Goal: Navigation & Orientation: Find specific page/section

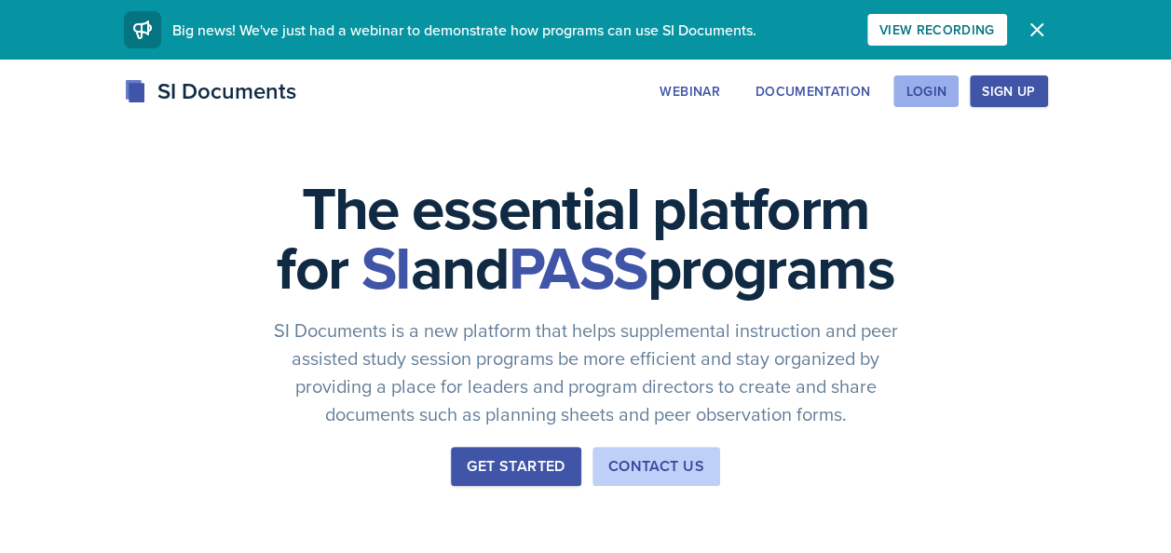
click at [943, 91] on div "Login" at bounding box center [926, 91] width 41 height 15
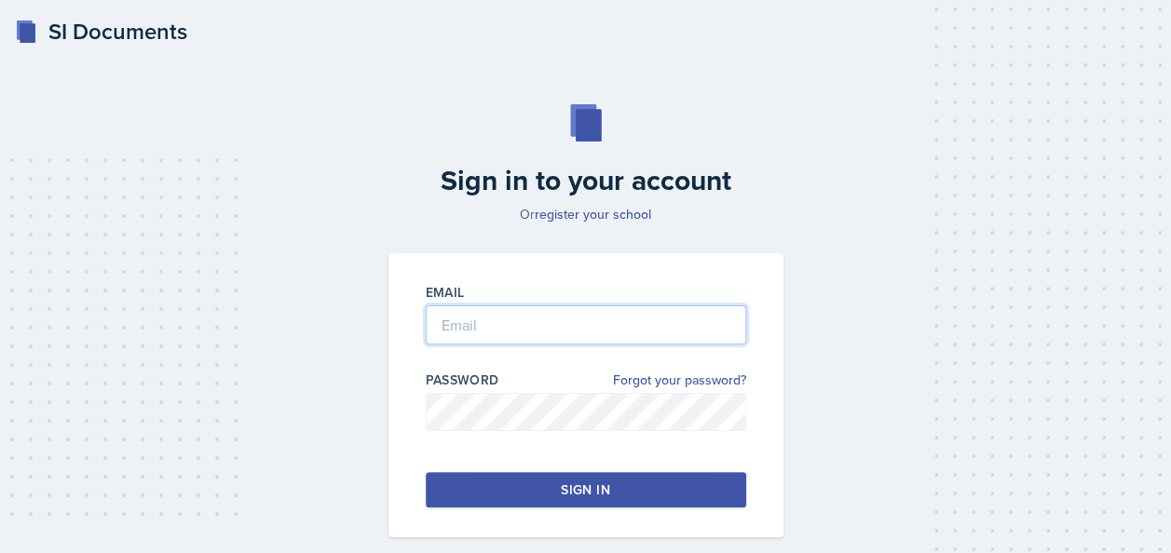
type input "[EMAIL_ADDRESS][DOMAIN_NAME]"
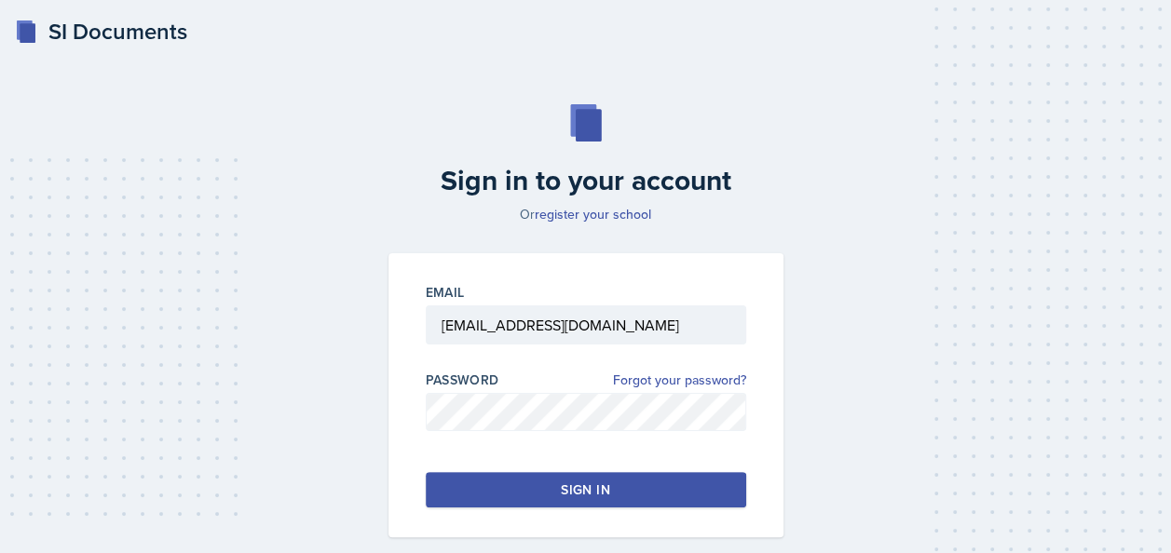
click at [512, 494] on button "Sign in" at bounding box center [586, 489] width 320 height 35
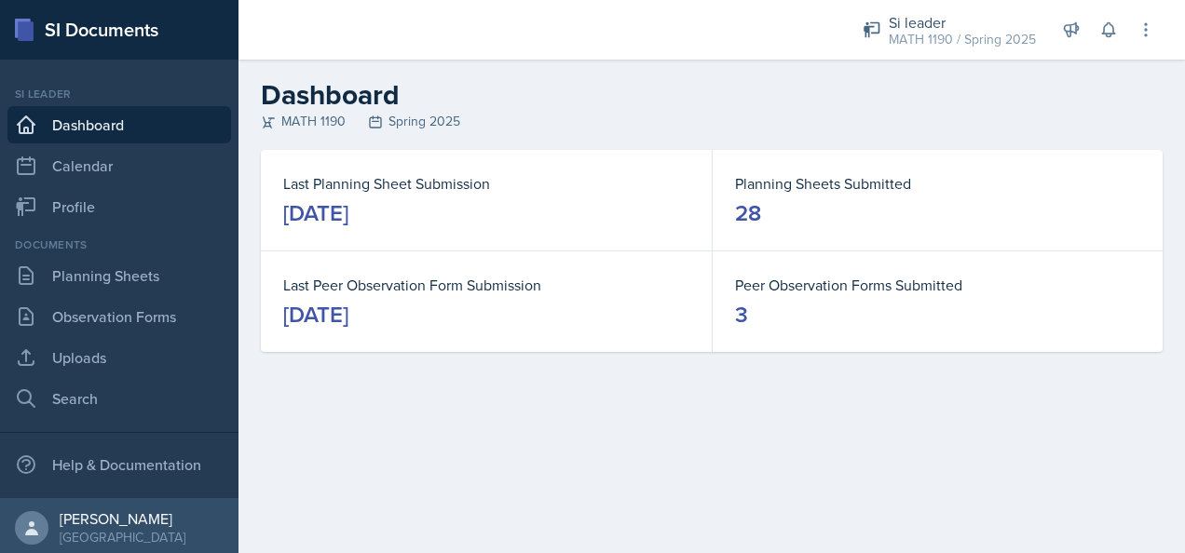
click at [461, 209] on dd "[DATE]" at bounding box center [486, 213] width 406 height 30
click at [348, 214] on div "[DATE]" at bounding box center [315, 213] width 65 height 30
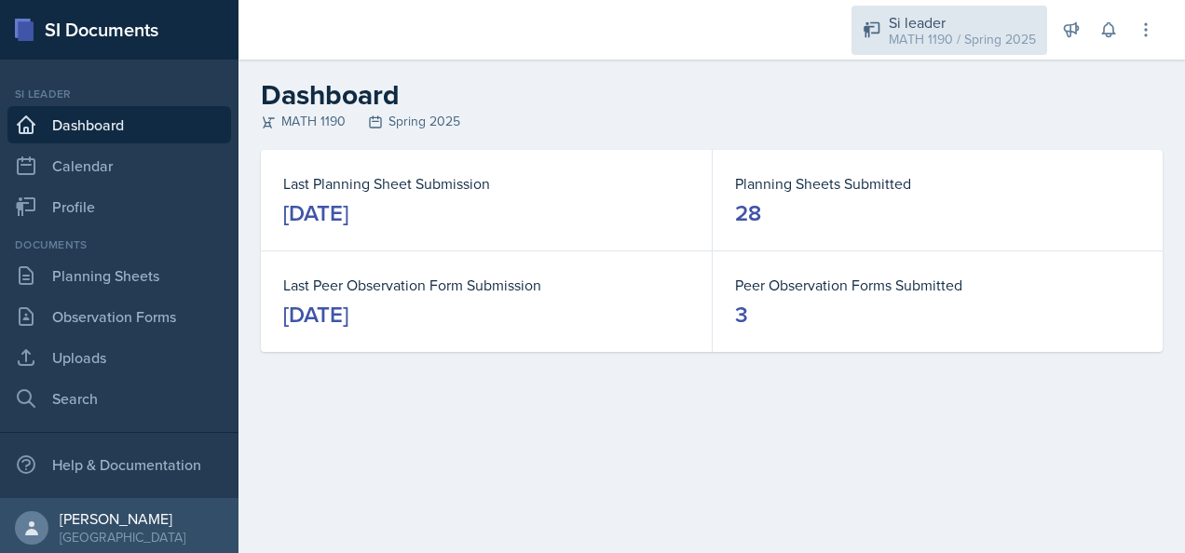
click at [940, 26] on div "Si leader" at bounding box center [962, 22] width 147 height 22
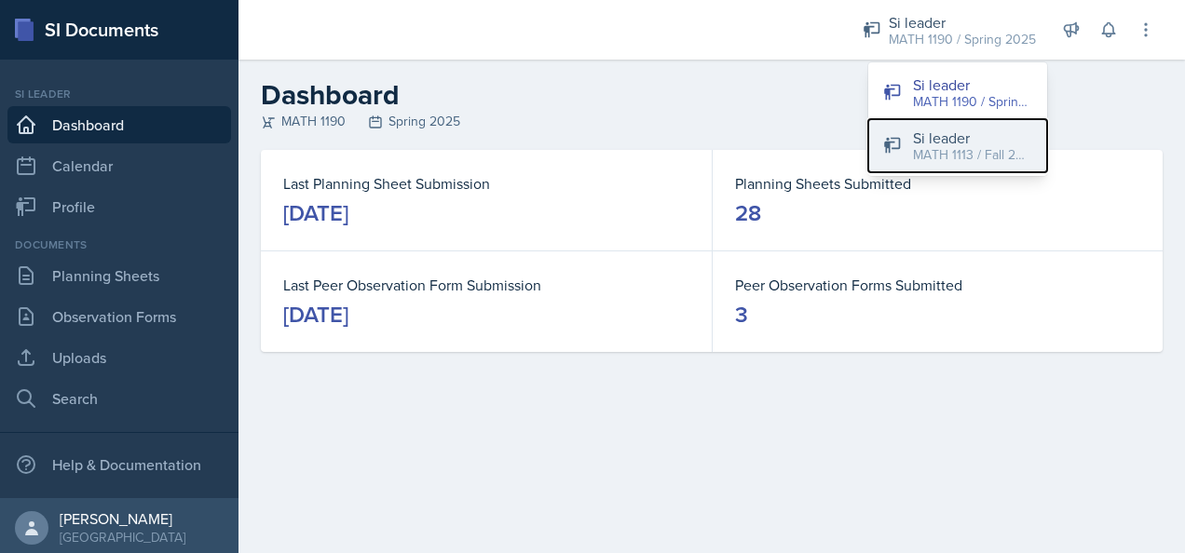
click at [937, 140] on div "Si leader" at bounding box center [972, 138] width 119 height 22
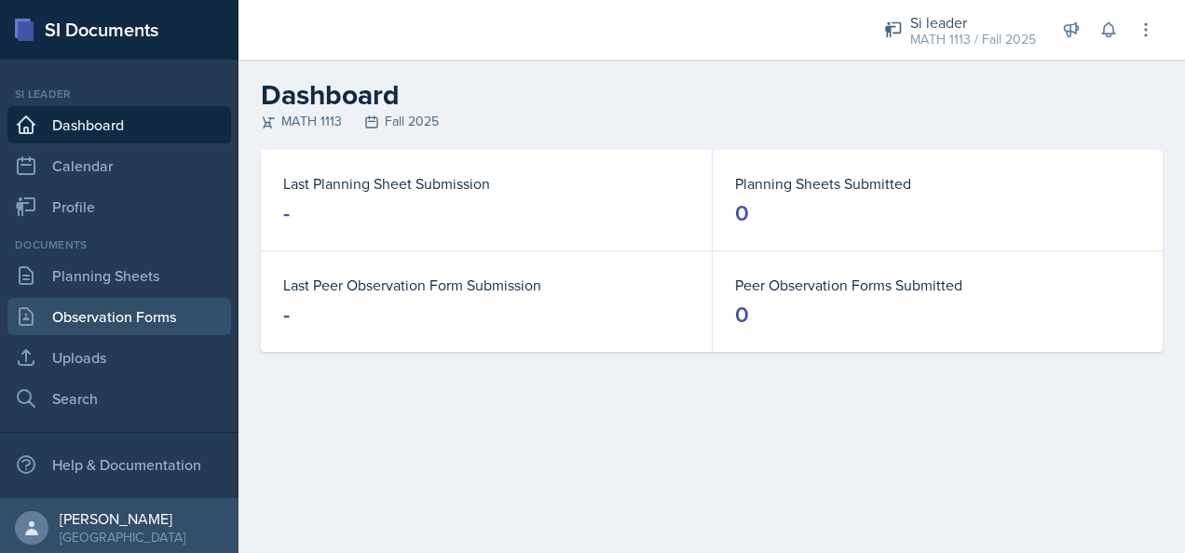
click at [151, 320] on link "Observation Forms" at bounding box center [119, 316] width 224 height 37
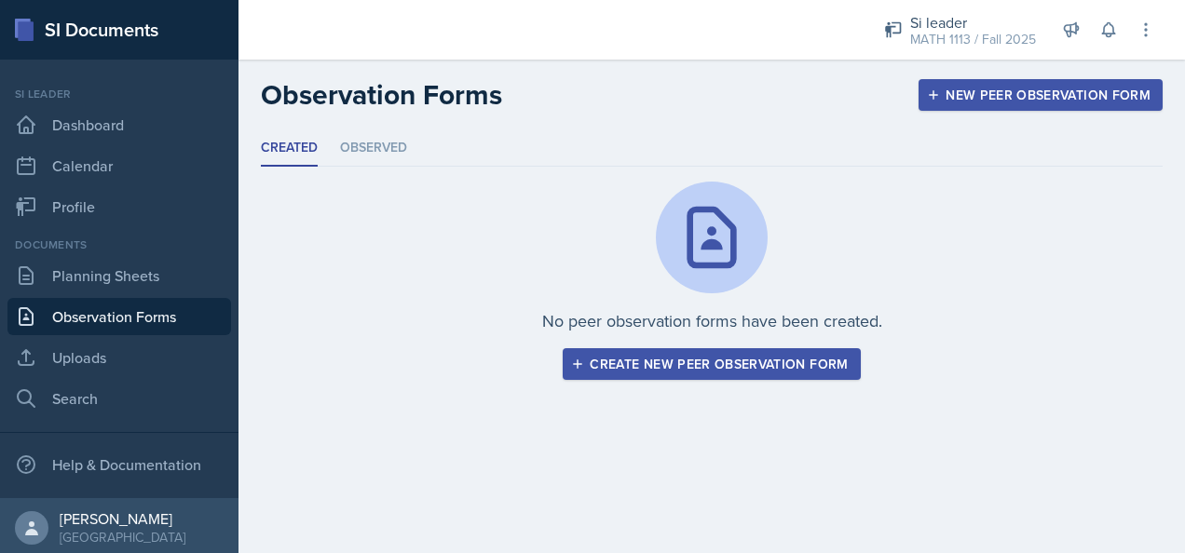
click at [149, 123] on link "Dashboard" at bounding box center [119, 124] width 224 height 37
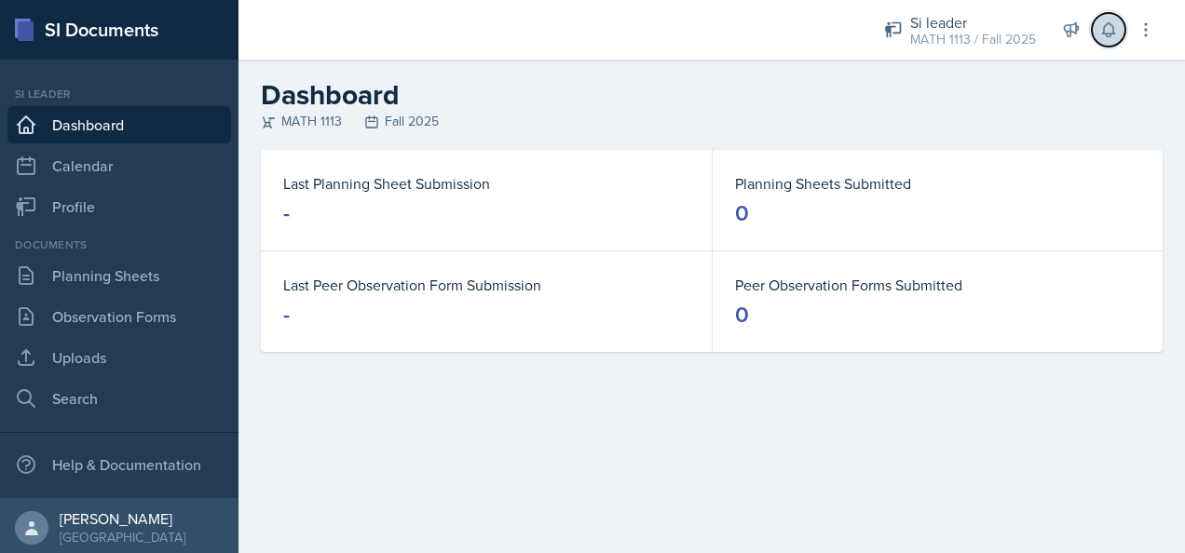
click at [1110, 32] on icon at bounding box center [1108, 29] width 19 height 19
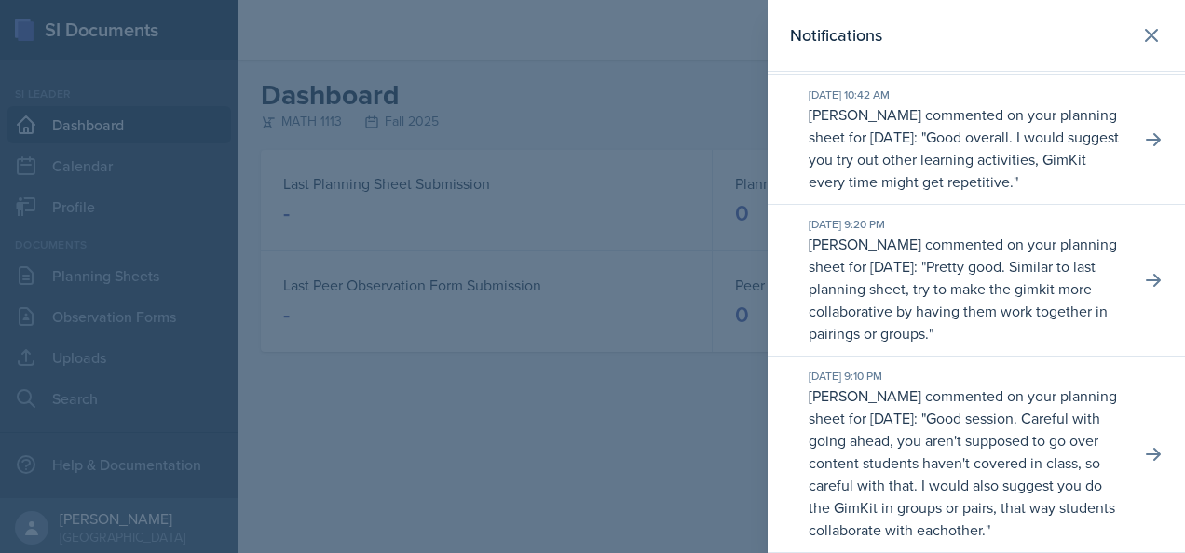
scroll to position [2184, 0]
click at [1140, 32] on icon at bounding box center [1151, 35] width 22 height 22
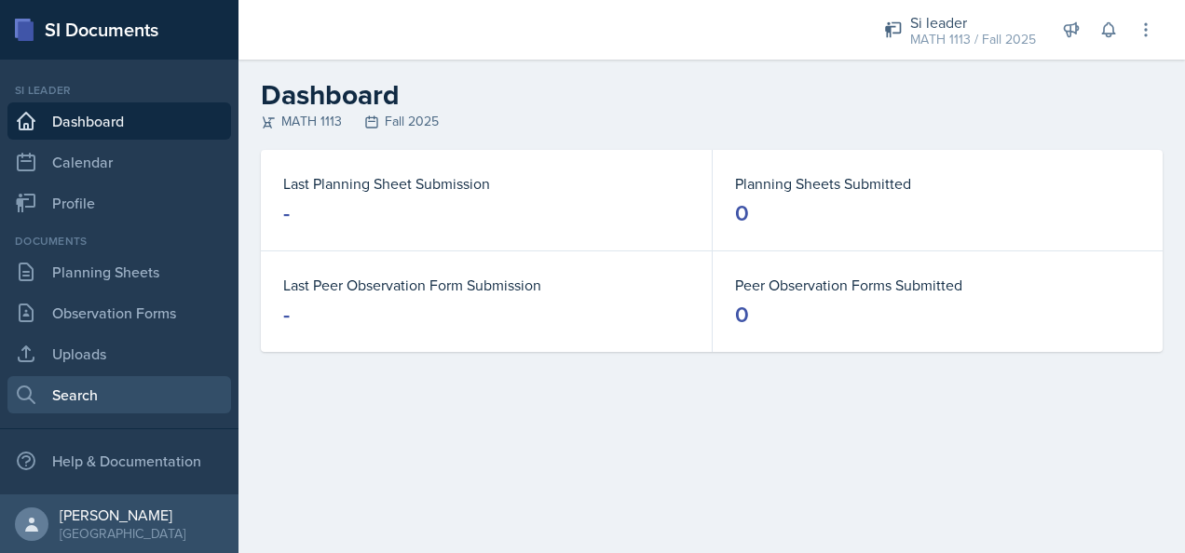
scroll to position [0, 0]
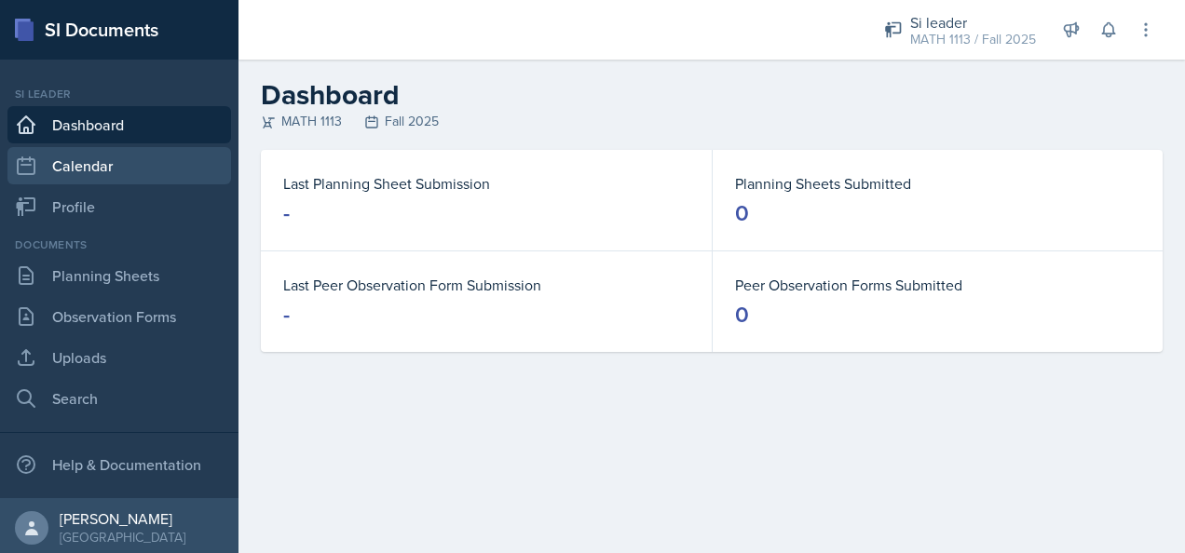
click at [160, 157] on link "Calendar" at bounding box center [119, 165] width 224 height 37
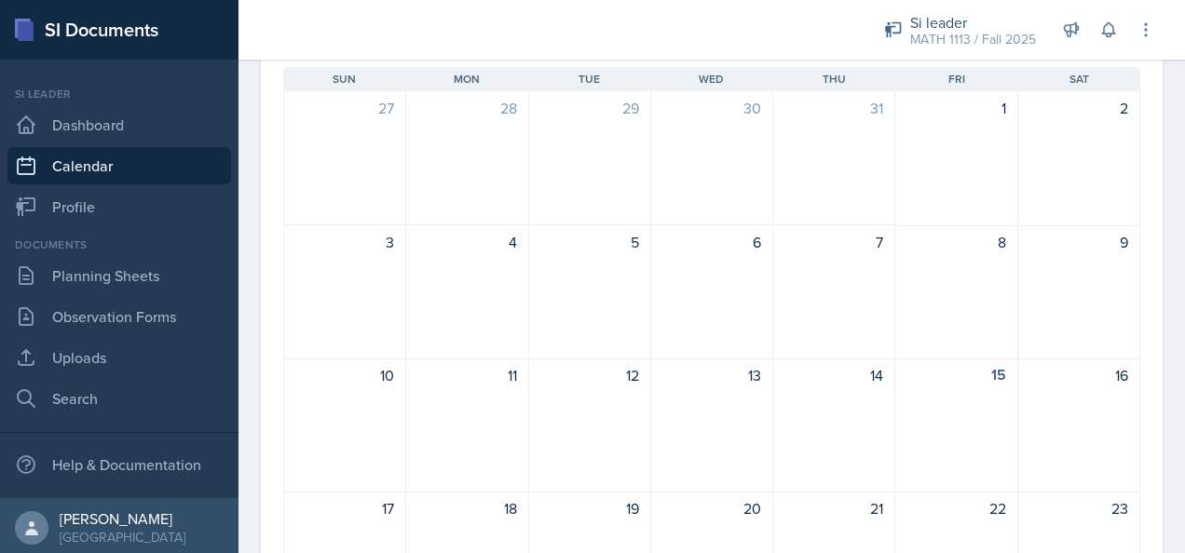
scroll to position [156, 0]
click at [150, 116] on link "Dashboard" at bounding box center [119, 124] width 224 height 37
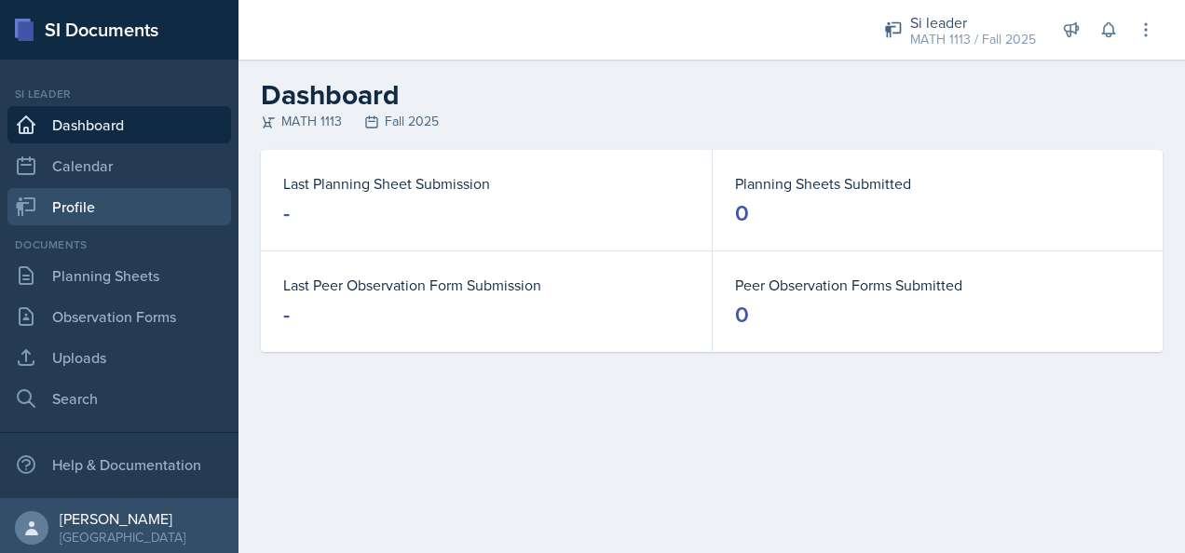
click at [148, 212] on link "Profile" at bounding box center [119, 206] width 224 height 37
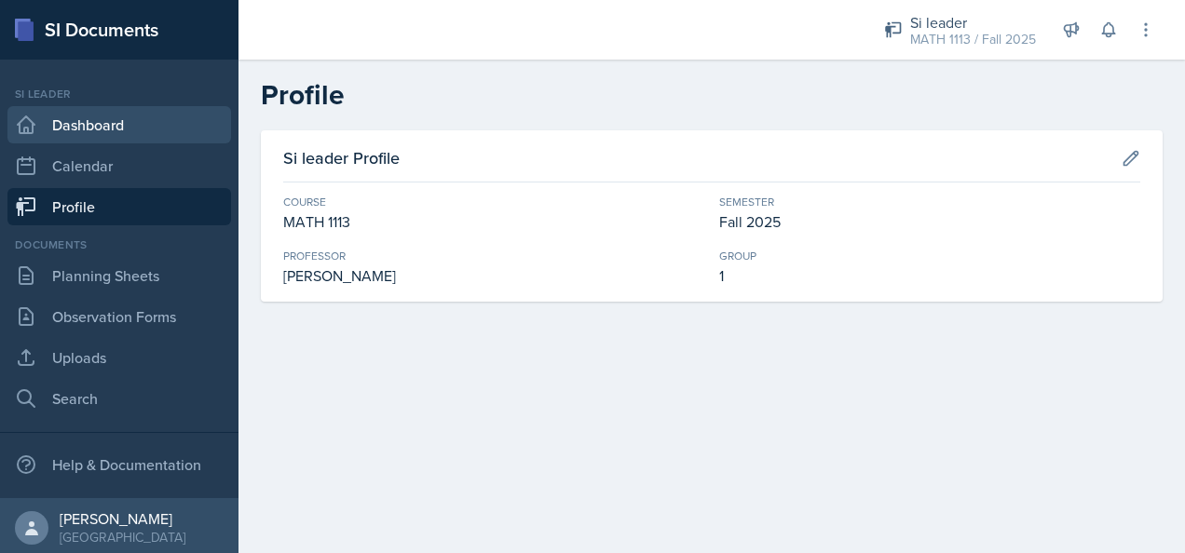
click at [157, 129] on link "Dashboard" at bounding box center [119, 124] width 224 height 37
